Goal: Ask a question

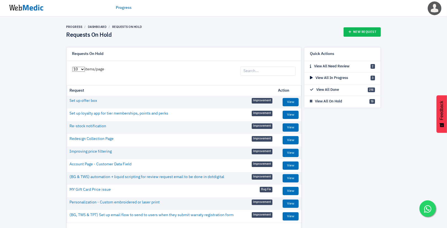
click at [31, 10] on img at bounding box center [26, 7] width 41 height 17
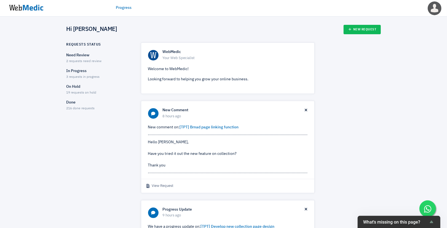
click at [89, 61] on span "2 requests need review" at bounding box center [83, 61] width 35 height 3
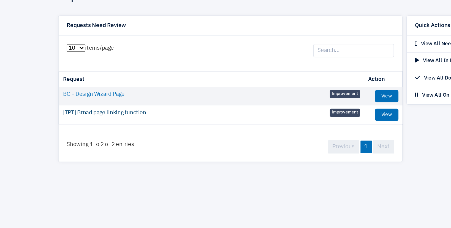
click at [91, 115] on link "[TPT] Brnad page linking function" at bounding box center [100, 113] width 57 height 6
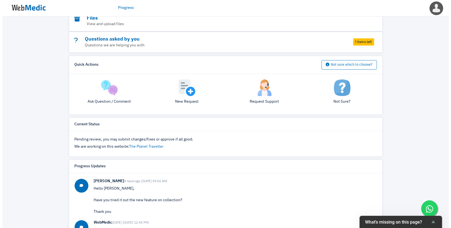
scroll to position [95, 0]
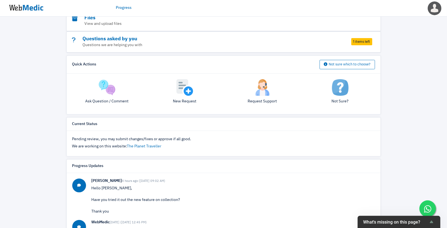
click at [99, 88] on img at bounding box center [107, 87] width 17 height 17
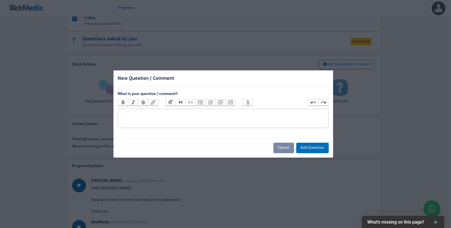
click at [152, 115] on trix-editor at bounding box center [223, 118] width 211 height 19
type trix-editor "<div>L</div>"
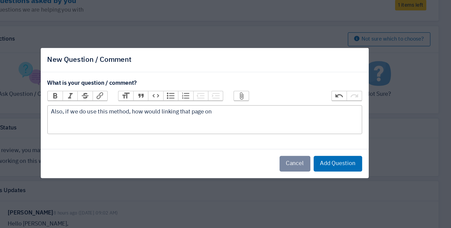
click at [209, 113] on div "Also, if we do use this method, how would linking that page on" at bounding box center [223, 113] width 206 height 6
drag, startPoint x: 137, startPoint y: 113, endPoint x: 224, endPoint y: 113, distance: 87.1
click at [224, 113] on div "Also, if we do use this method, how would linking that page on" at bounding box center [223, 113] width 206 height 6
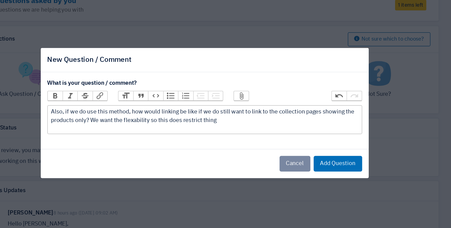
type trix-editor "<div>Also, if we do use this method, how would linking be like if we do still w…"
drag, startPoint x: 306, startPoint y: 147, endPoint x: 260, endPoint y: 55, distance: 103.0
click at [306, 147] on button "Add Question" at bounding box center [312, 147] width 33 height 10
